Goal: Information Seeking & Learning: Learn about a topic

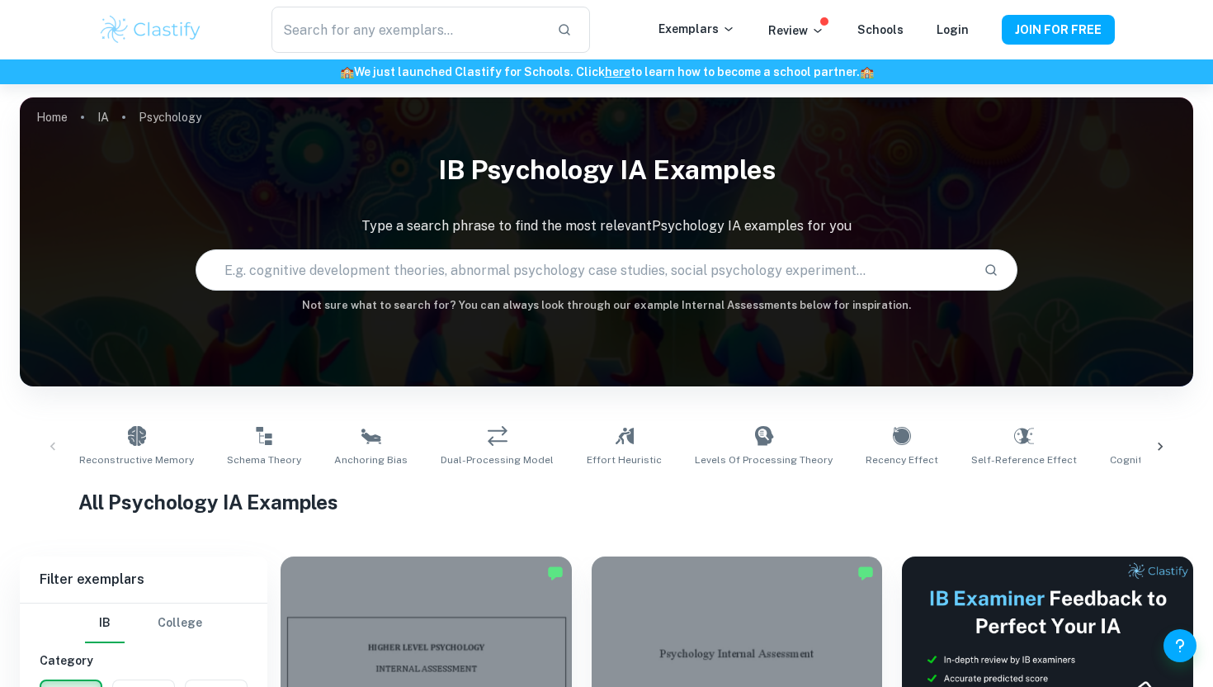
scroll to position [233, 0]
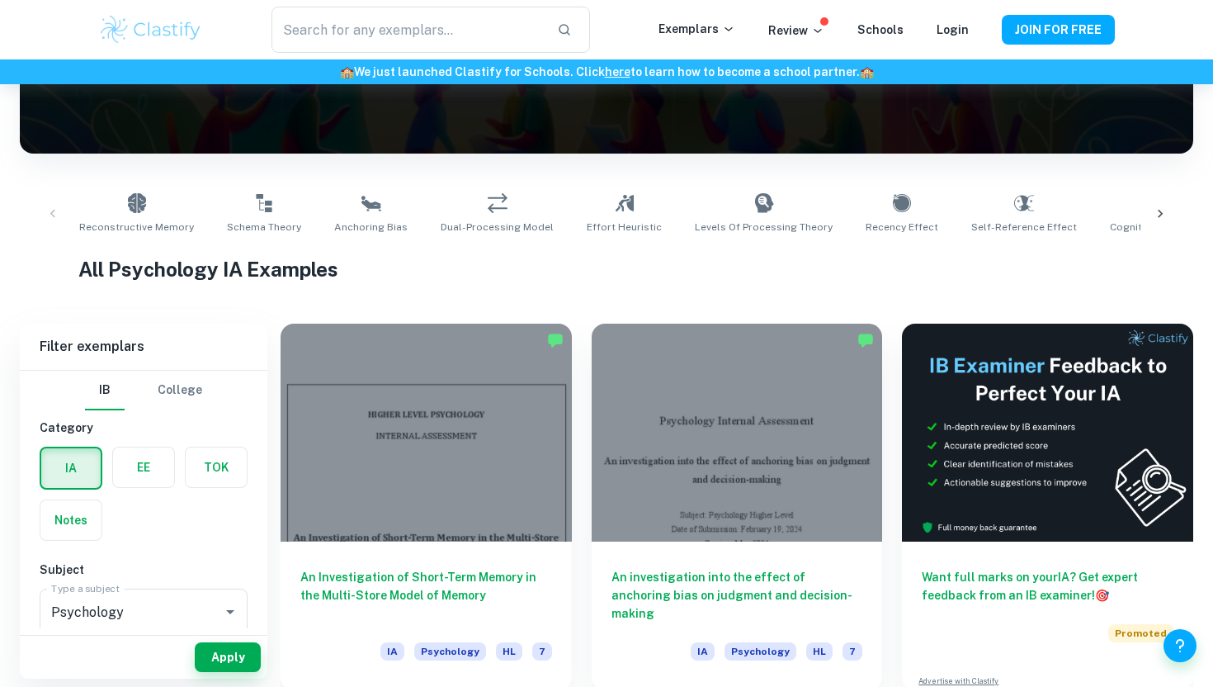
click at [1163, 211] on icon at bounding box center [1160, 213] width 17 height 17
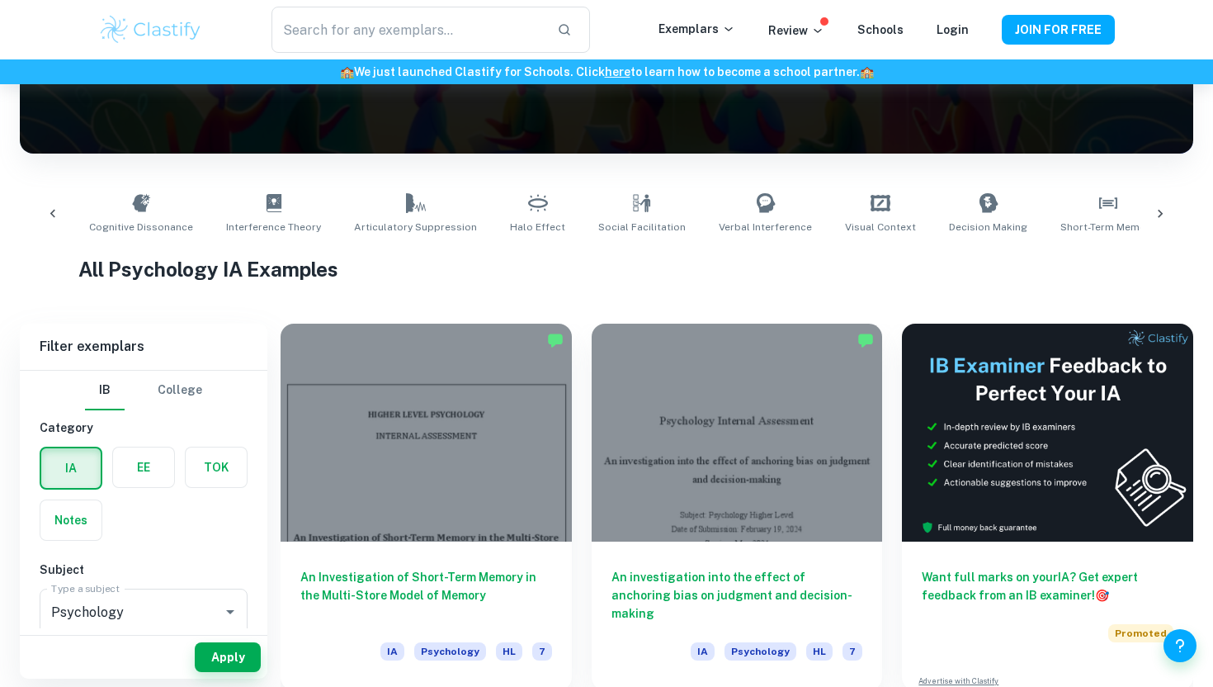
scroll to position [0, 1052]
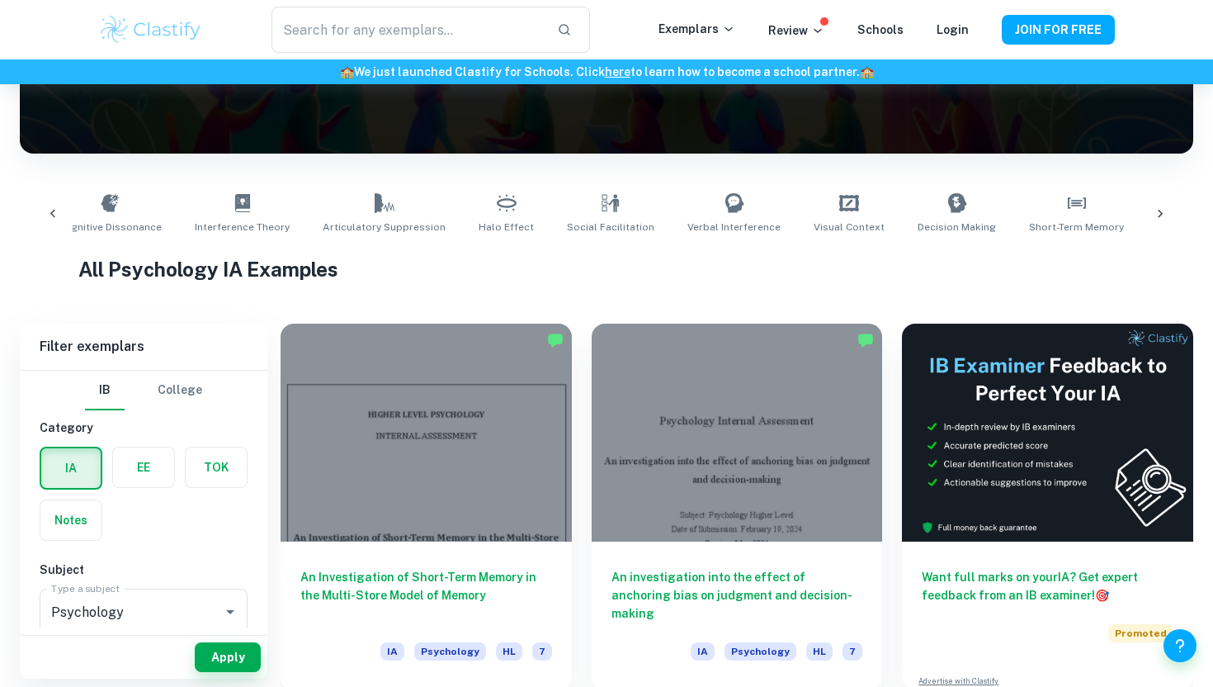
click at [1159, 212] on icon at bounding box center [1160, 214] width 5 height 8
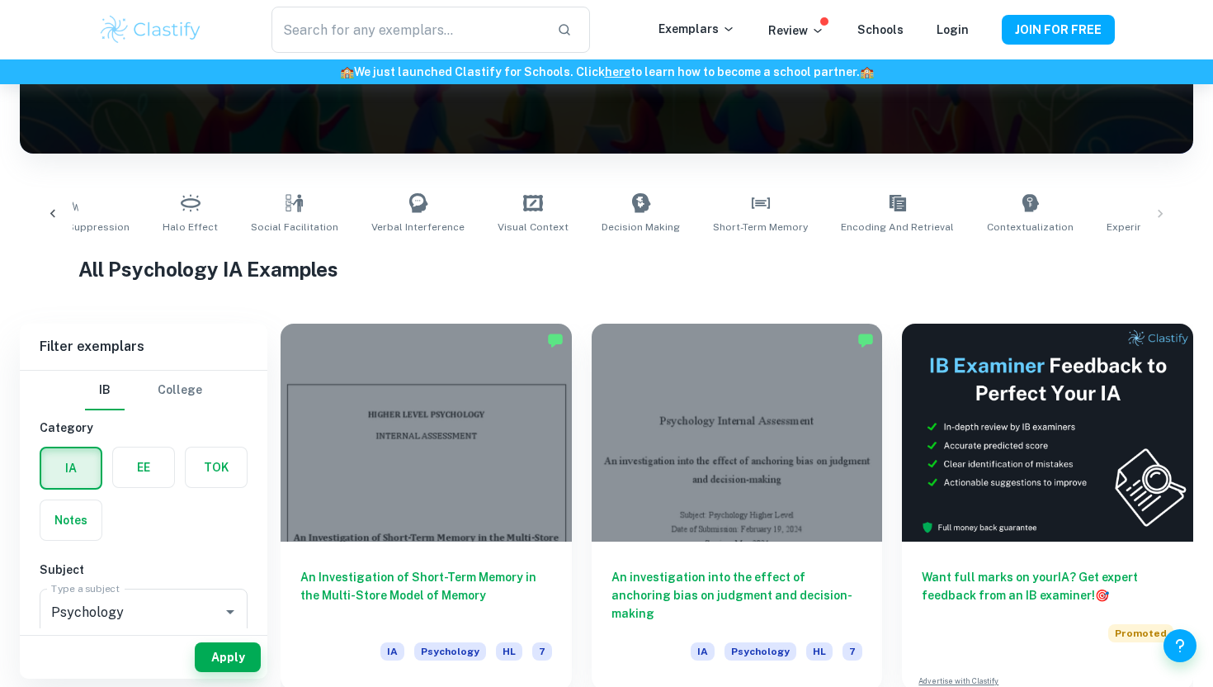
click at [1164, 218] on div "Reconstructive Memory Schema Theory Anchoring Bias Dual-Processing Model Effort…" at bounding box center [606, 213] width 1147 height 54
click at [1164, 215] on div "Reconstructive Memory Schema Theory Anchoring Bias Dual-Processing Model Effort…" at bounding box center [606, 213] width 1147 height 54
click at [1160, 214] on div "Reconstructive Memory Schema Theory Anchoring Bias Dual-Processing Model Effort…" at bounding box center [606, 213] width 1147 height 54
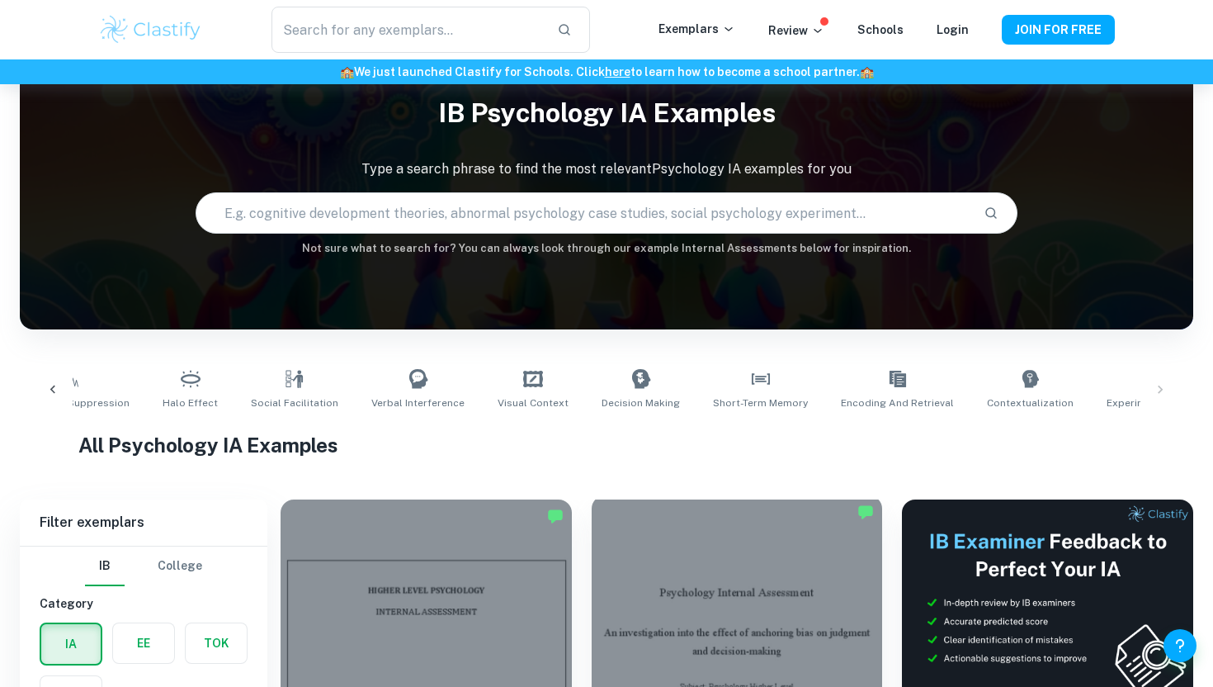
scroll to position [0, 0]
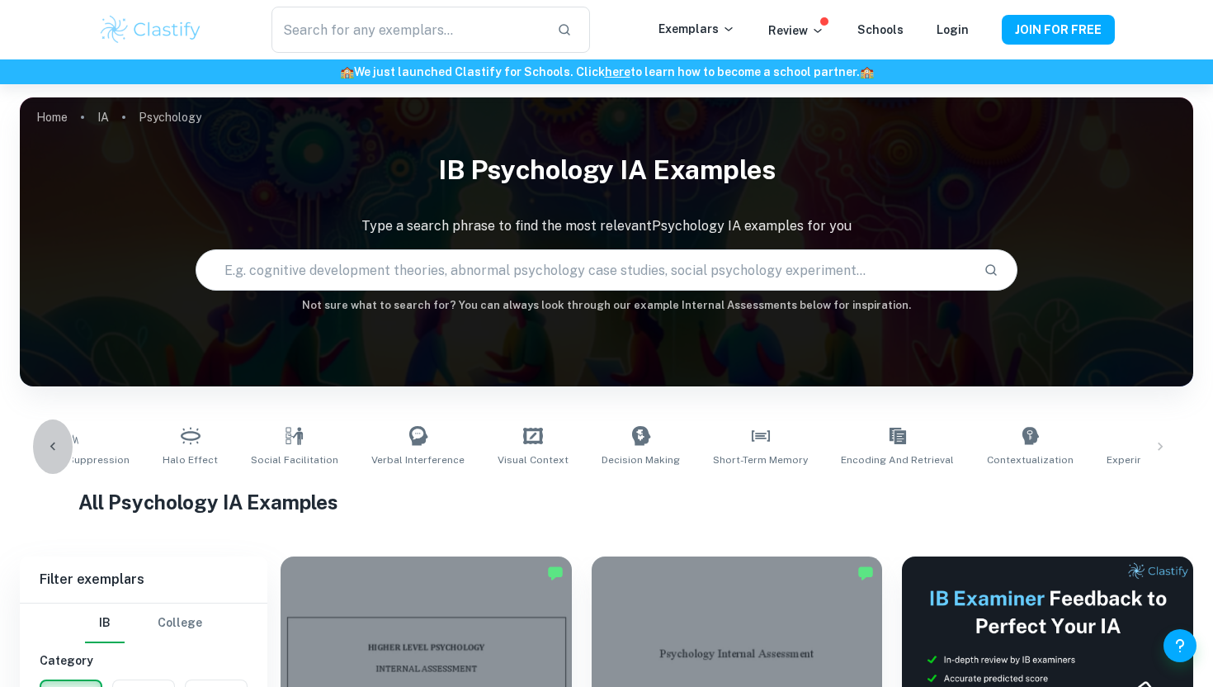
click at [58, 443] on icon at bounding box center [53, 446] width 17 height 17
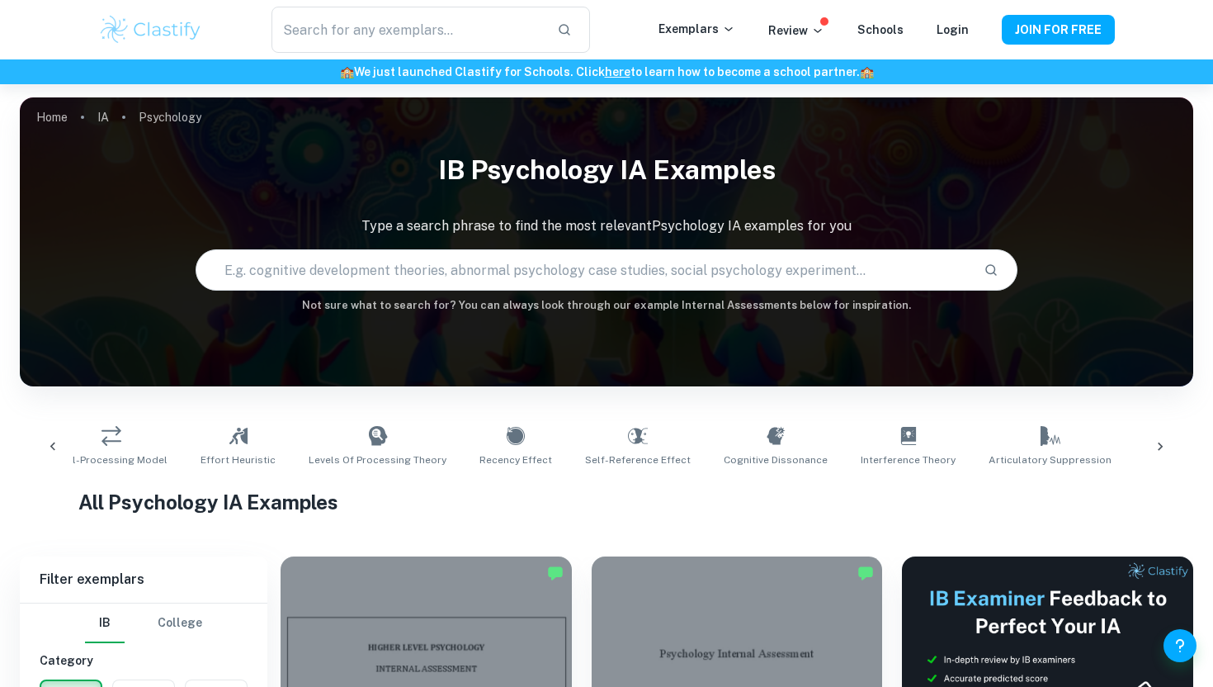
scroll to position [0, 316]
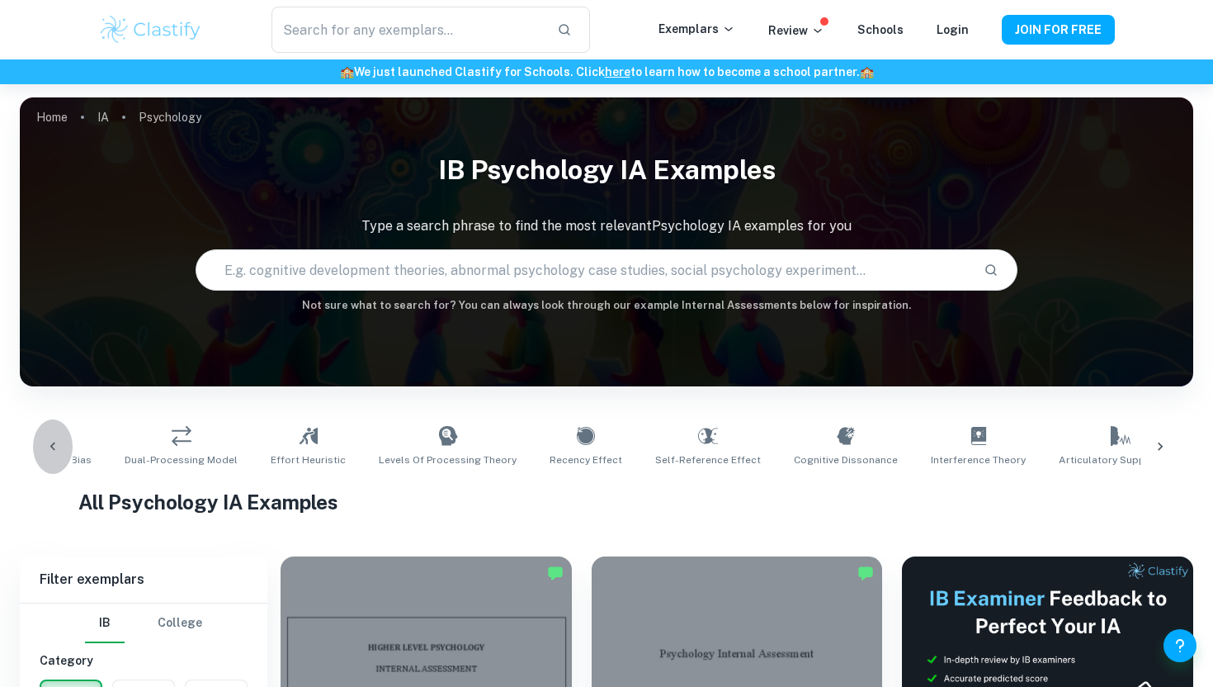
click at [58, 443] on icon at bounding box center [53, 446] width 17 height 17
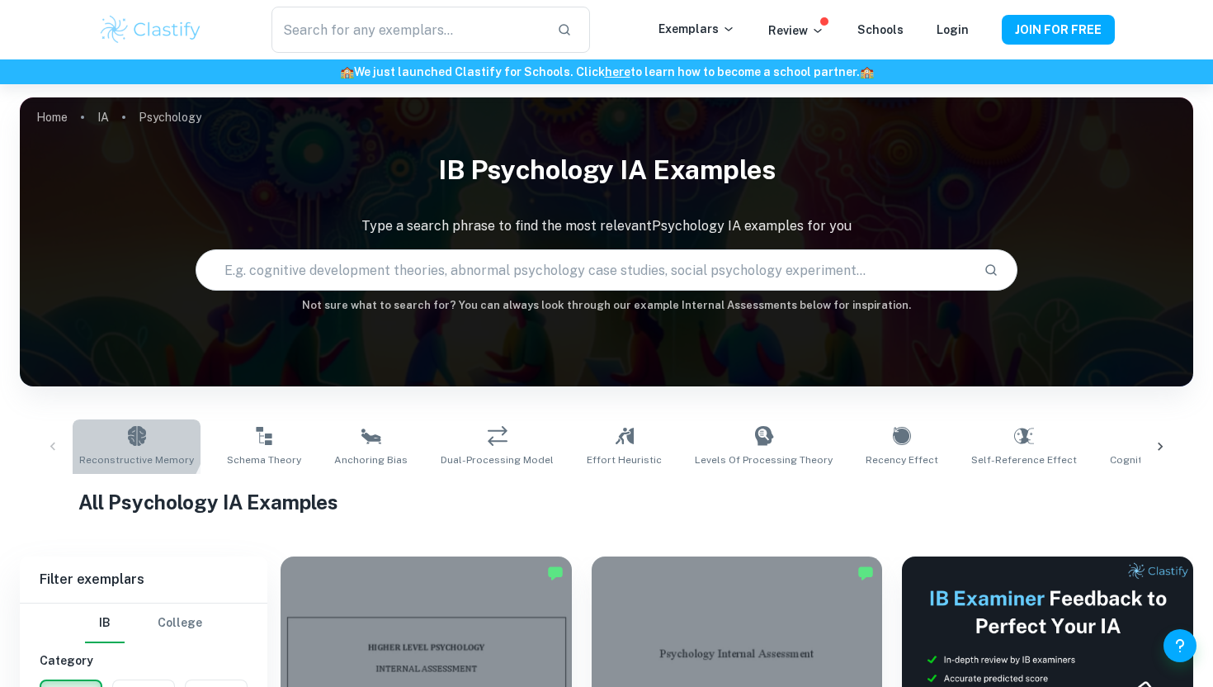
click at [120, 432] on link "Reconstructive Memory" at bounding box center [137, 446] width 128 height 54
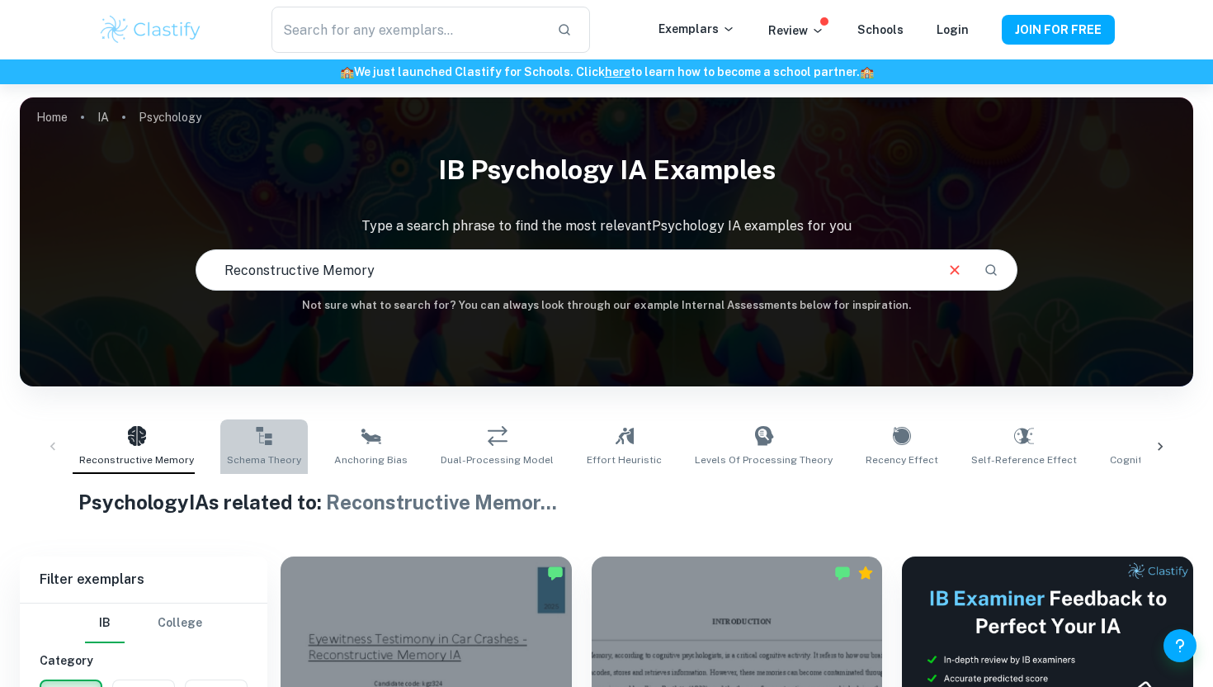
click at [271, 447] on link "Schema Theory" at bounding box center [263, 446] width 87 height 54
